Goal: Information Seeking & Learning: Learn about a topic

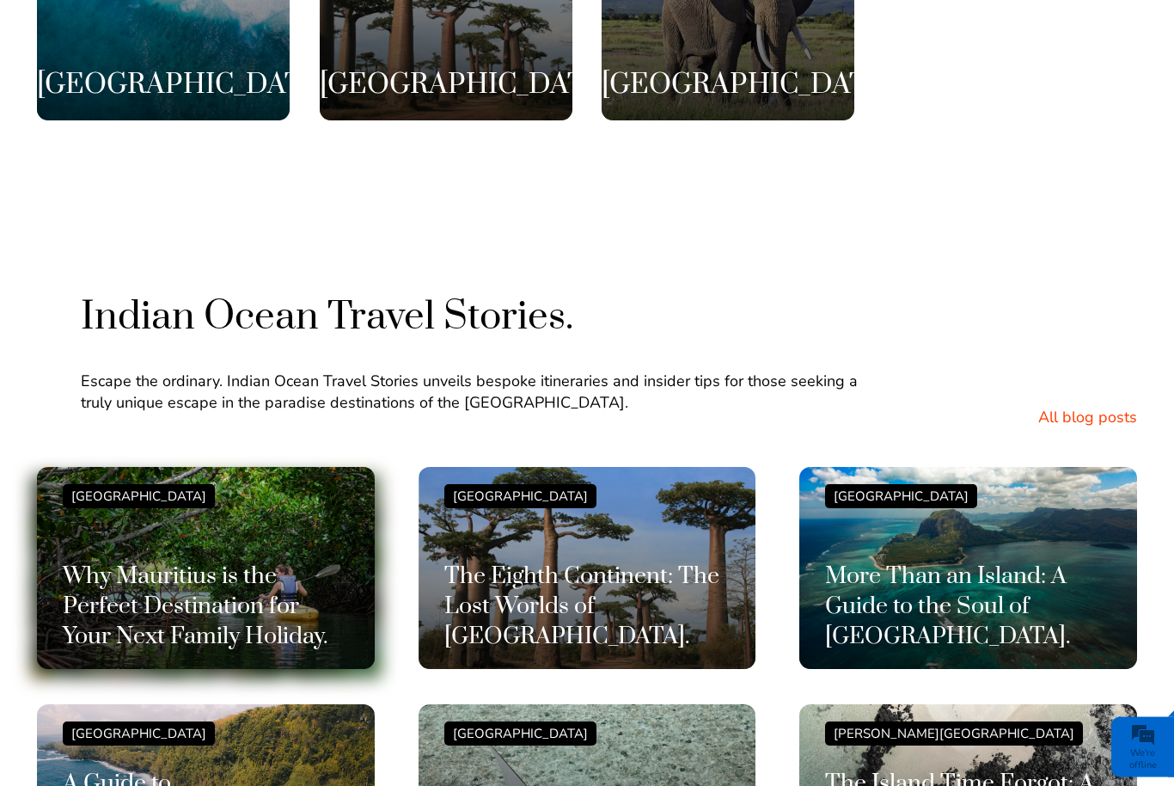
click at [101, 562] on h3 "Why Mauritius is the Perfect Destination for Your Next Family Holiday." at bounding box center [206, 607] width 286 height 90
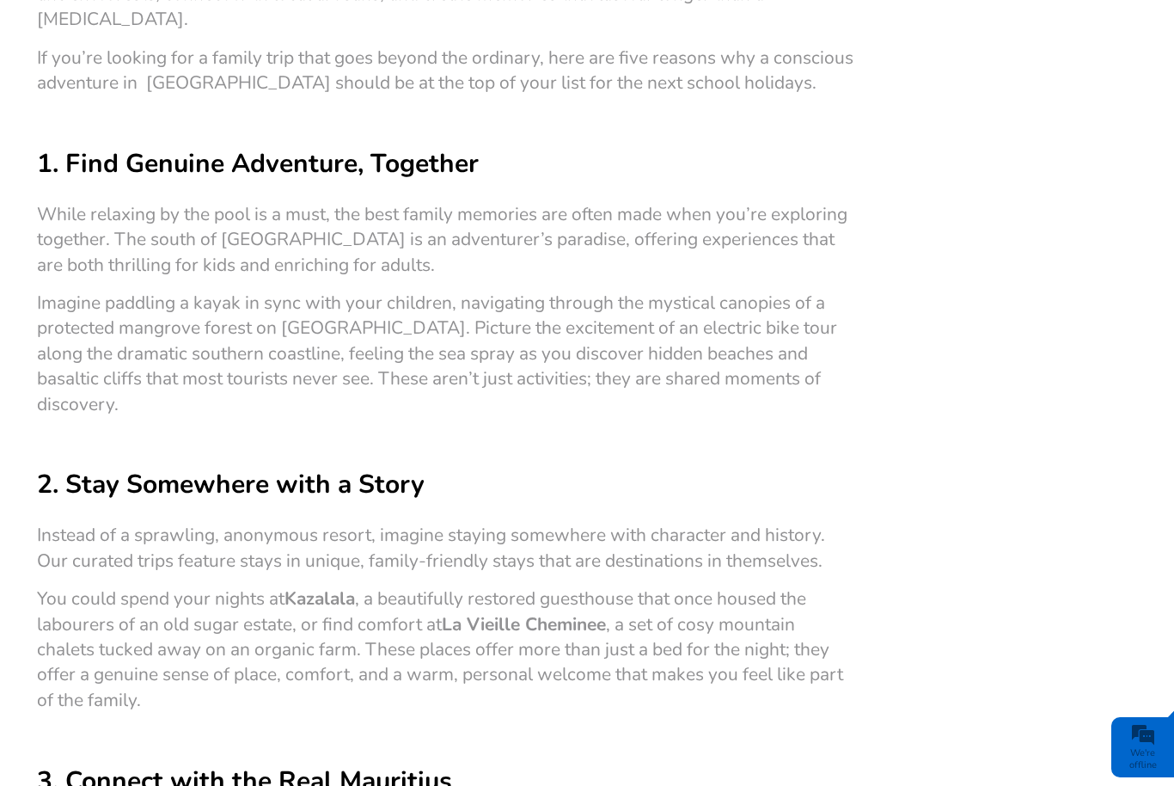
click at [328, 586] on span "Kazalala" at bounding box center [320, 598] width 71 height 24
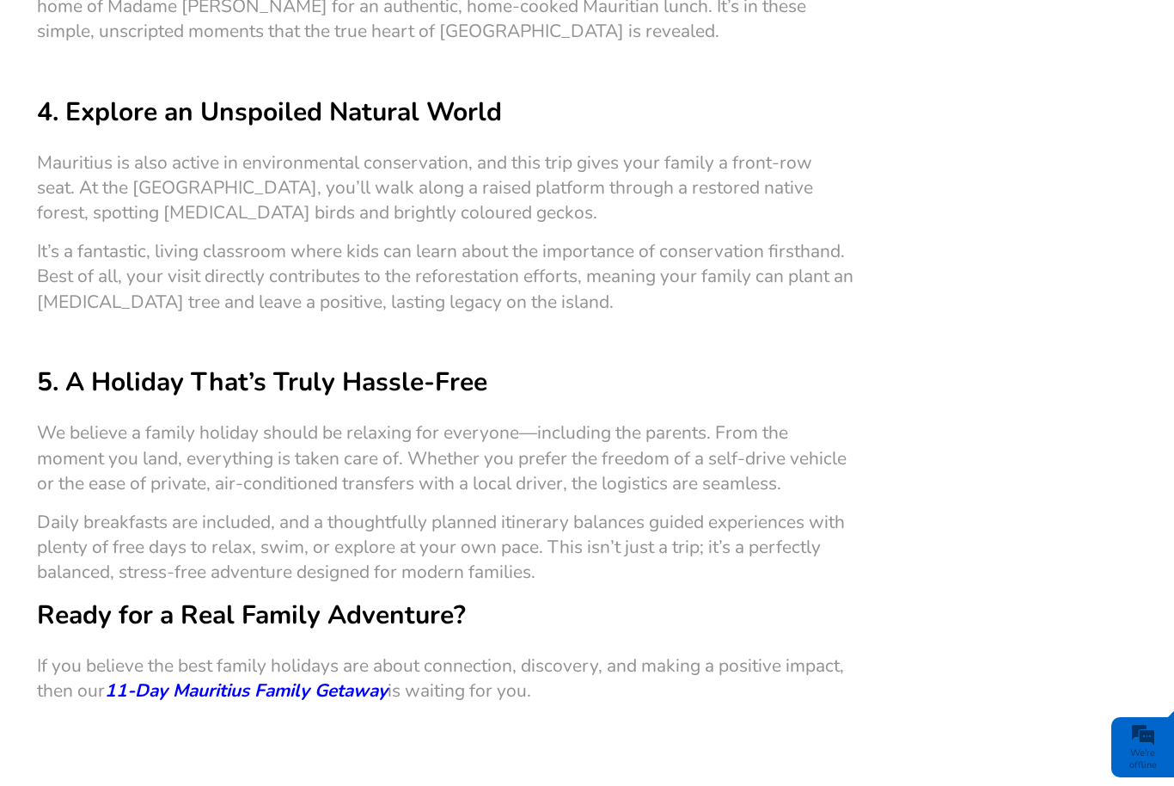
scroll to position [1720, 0]
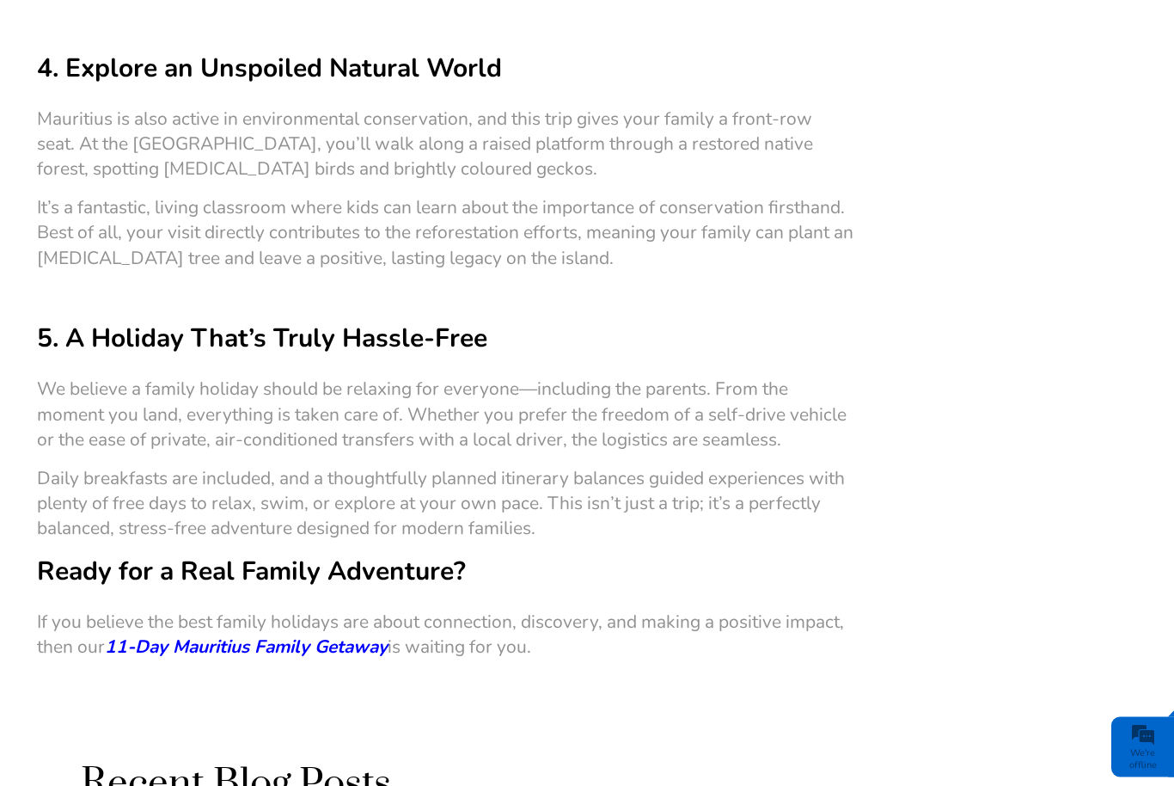
click at [171, 635] on span "11-Day Mauritius Family Getaway" at bounding box center [246, 647] width 283 height 24
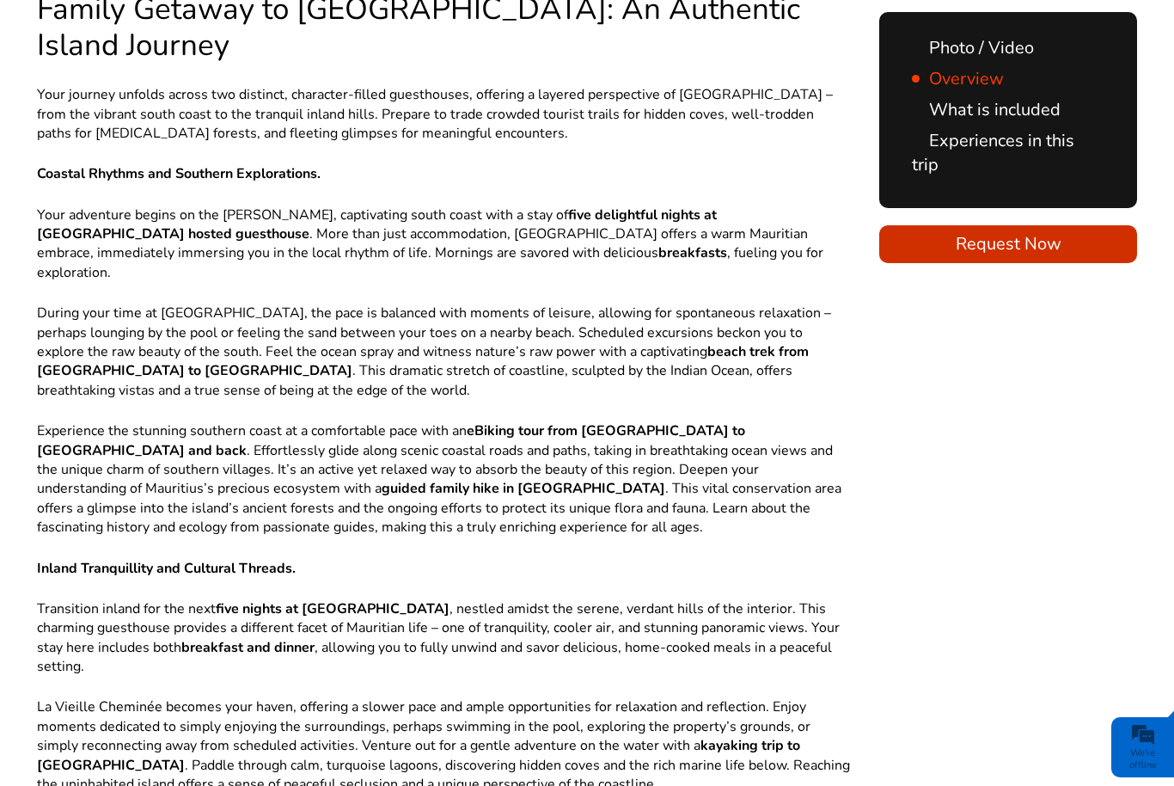
scroll to position [1227, 0]
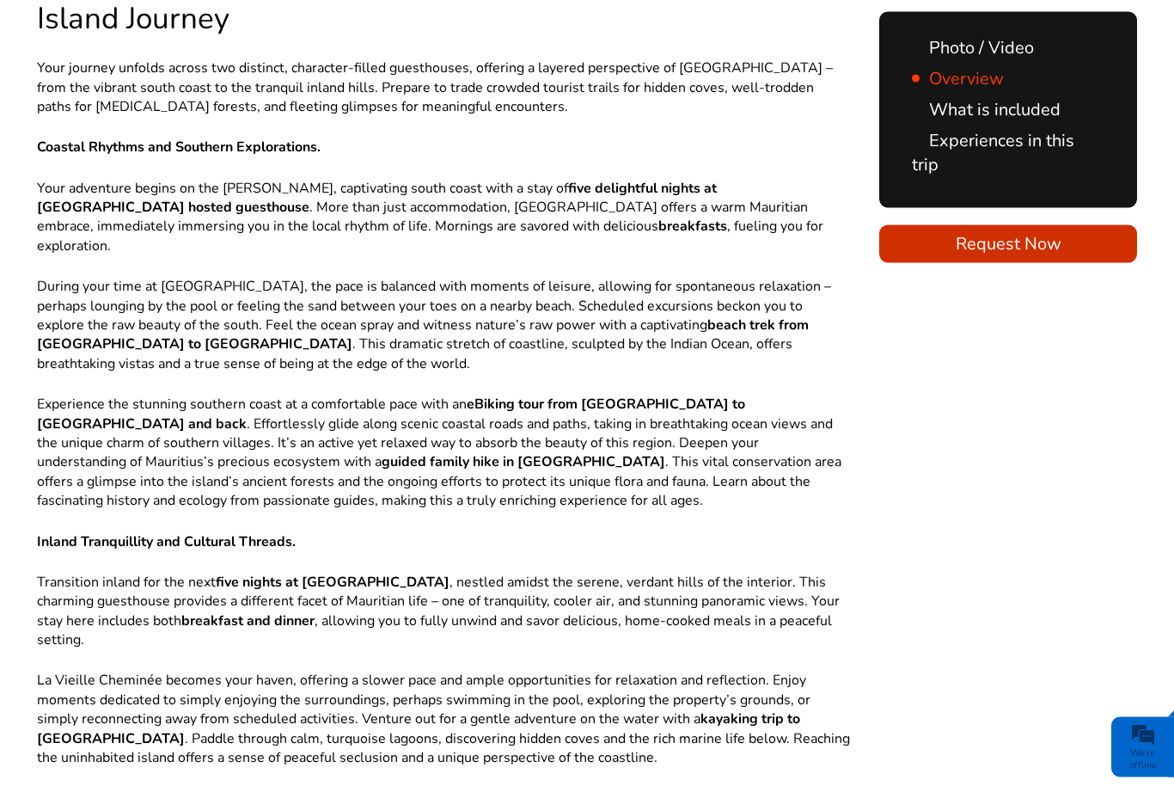
click at [1037, 113] on link "What is included" at bounding box center [986, 109] width 149 height 23
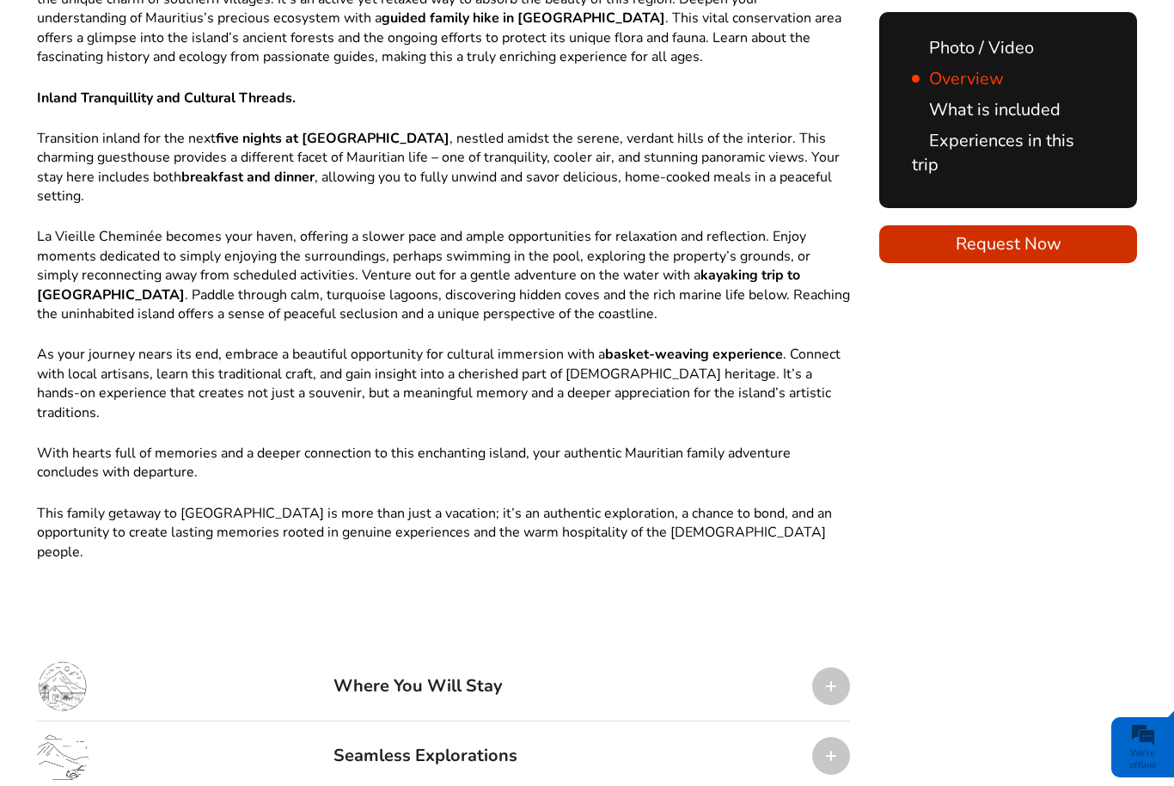
scroll to position [1775, 0]
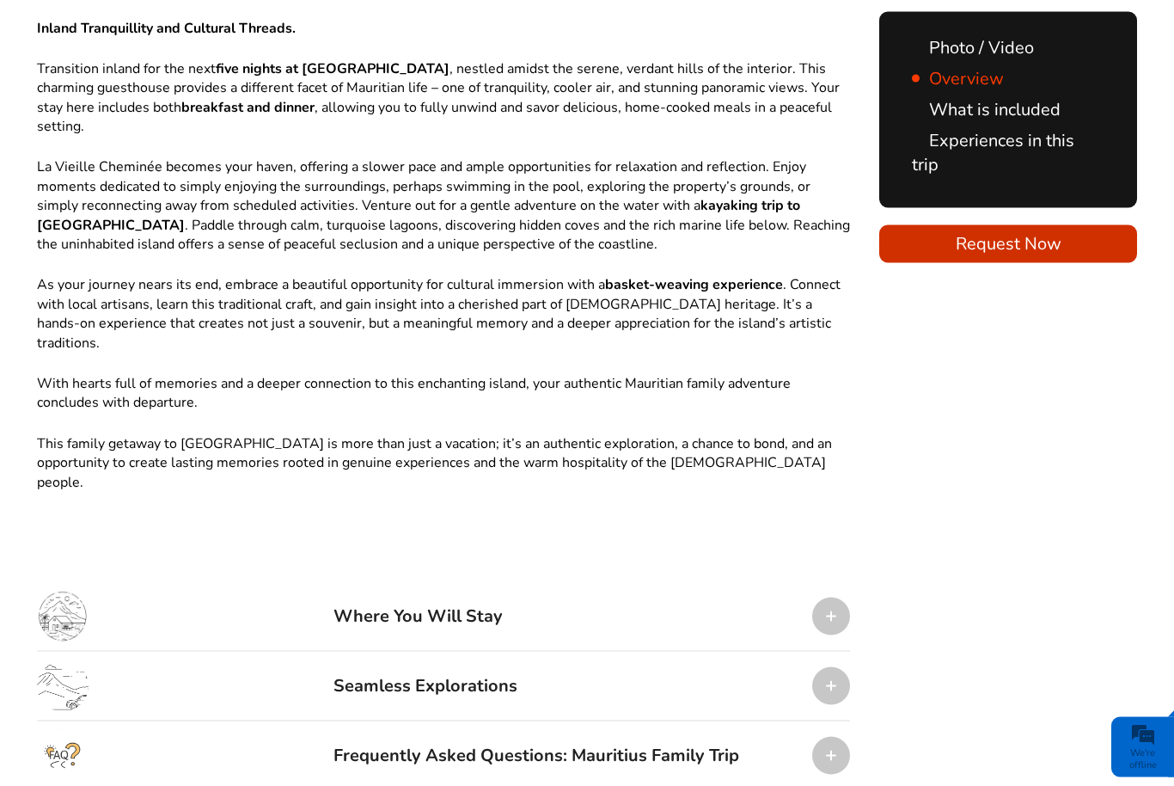
click at [840, 582] on div "Where You Will Stay" at bounding box center [443, 617] width 813 height 70
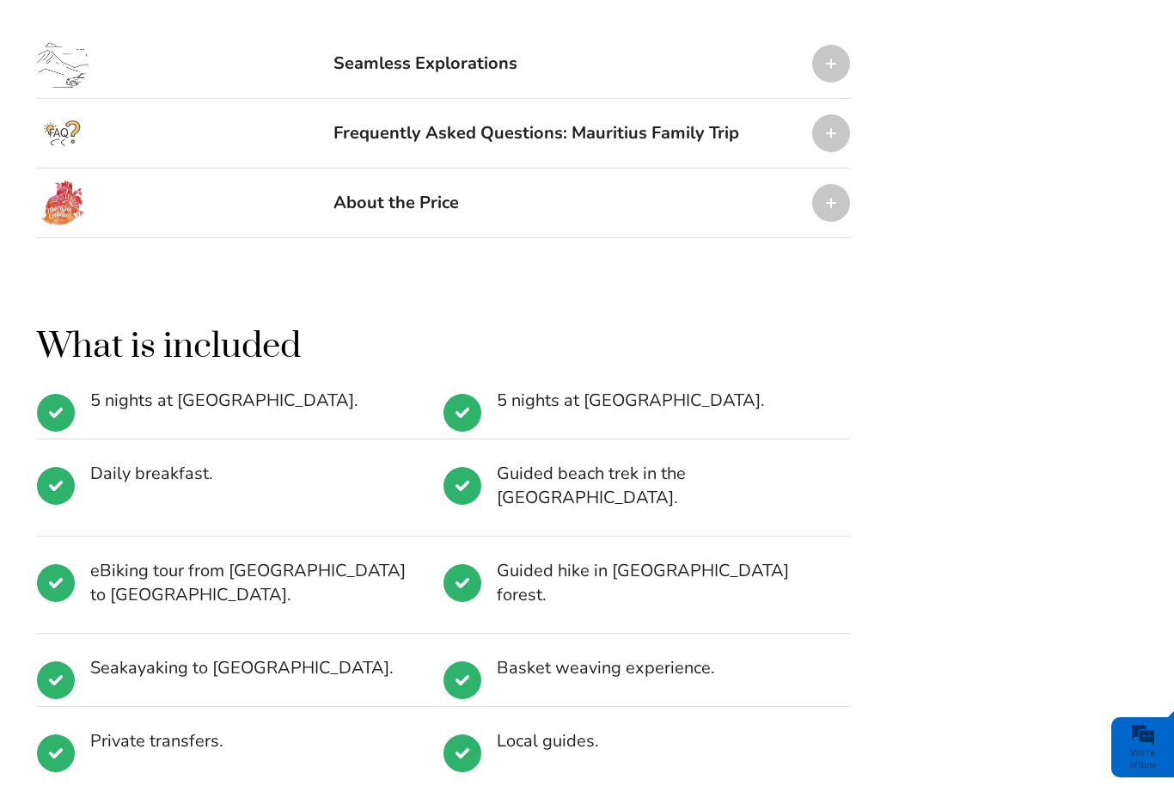
scroll to position [2782, 0]
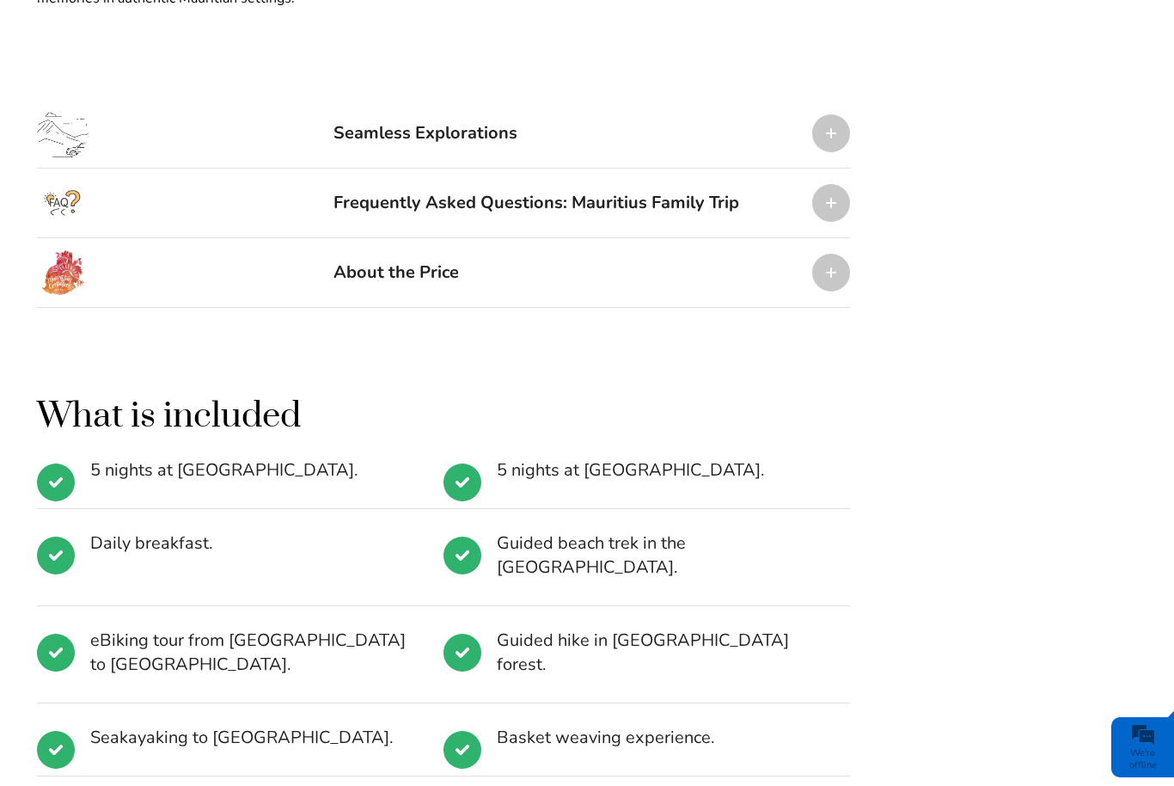
click at [696, 458] on li "5 nights at La Vieille Cheminee." at bounding box center [647, 483] width 407 height 50
